Goal: Use online tool/utility: Utilize a website feature to perform a specific function

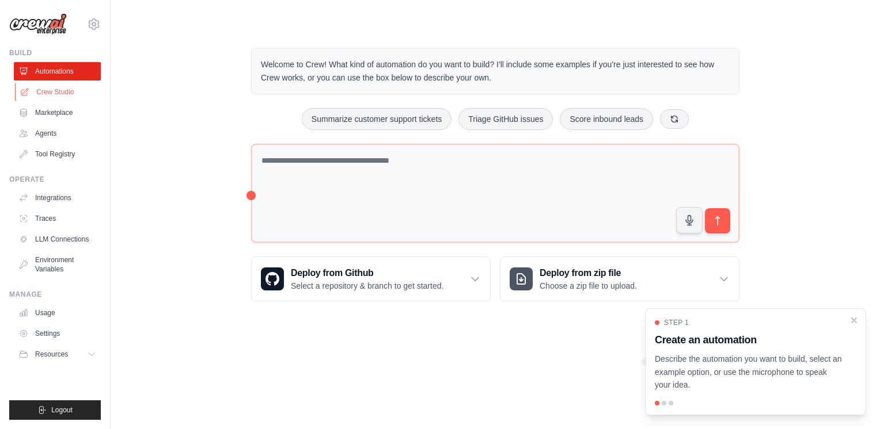
click at [69, 94] on link "Crew Studio" at bounding box center [58, 92] width 87 height 18
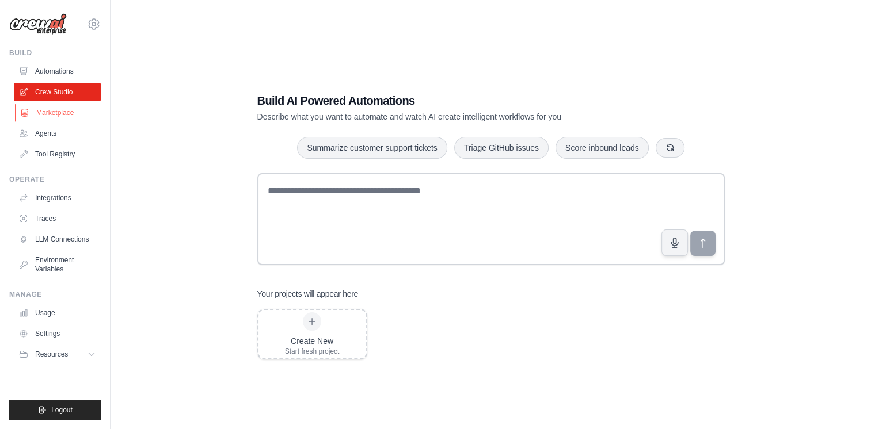
click at [42, 114] on link "Marketplace" at bounding box center [58, 113] width 87 height 18
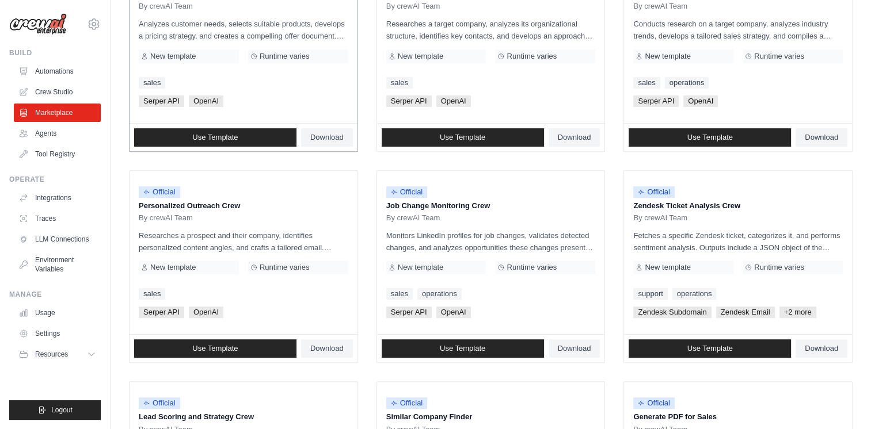
scroll to position [403, 0]
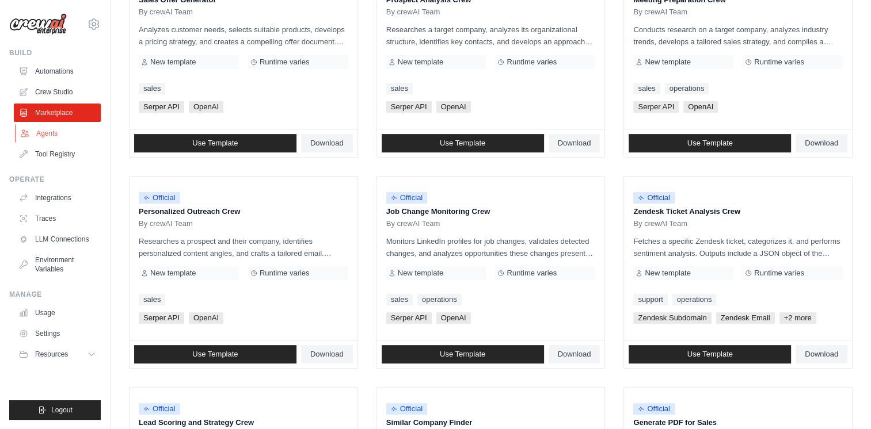
click at [56, 136] on link "Agents" at bounding box center [58, 133] width 87 height 18
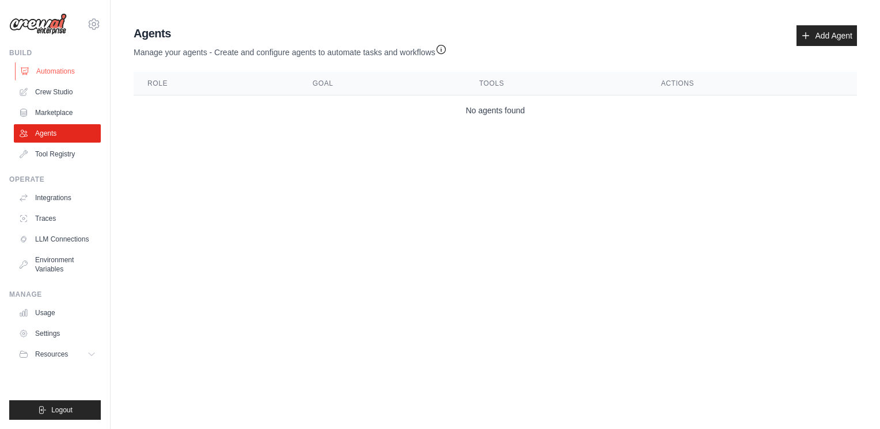
click at [63, 73] on link "Automations" at bounding box center [58, 71] width 87 height 18
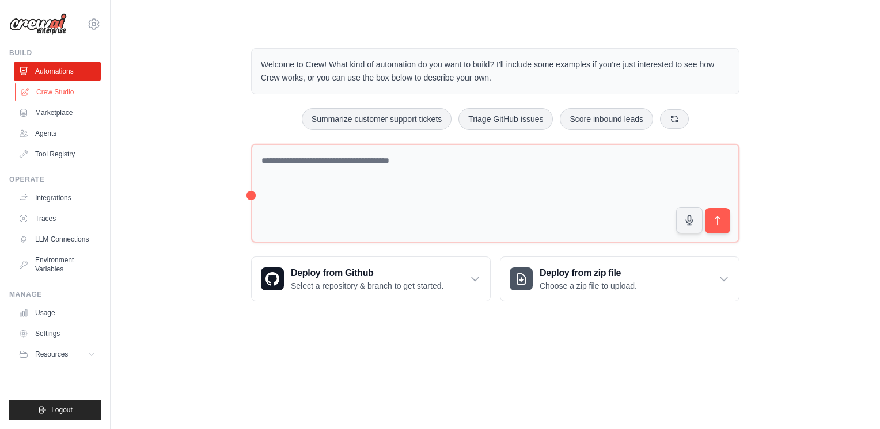
click at [60, 96] on link "Crew Studio" at bounding box center [58, 92] width 87 height 18
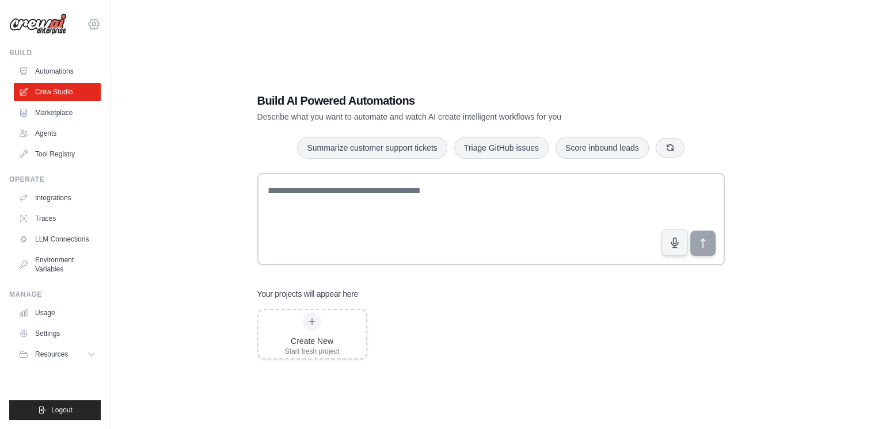
click at [96, 24] on icon at bounding box center [94, 24] width 14 height 14
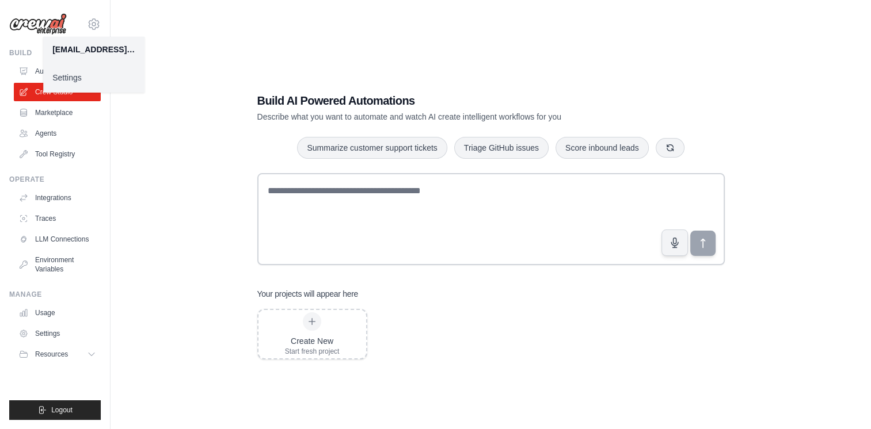
click at [102, 54] on div "[EMAIL_ADDRESS][DOMAIN_NAME]" at bounding box center [93, 50] width 83 height 12
click at [145, 28] on div "Build AI Powered Automations Describe what you want to automate and watch AI cr…" at bounding box center [491, 226] width 724 height 429
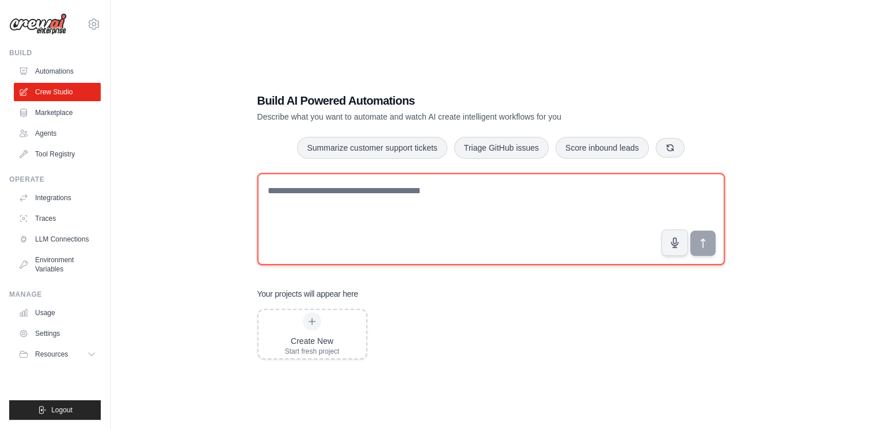
click at [295, 207] on textarea at bounding box center [490, 219] width 467 height 92
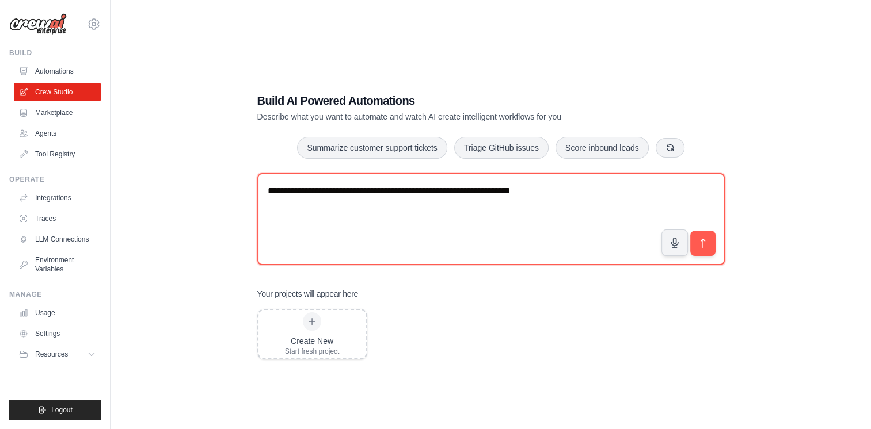
type textarea "**********"
